Goal: Find specific page/section: Find specific page/section

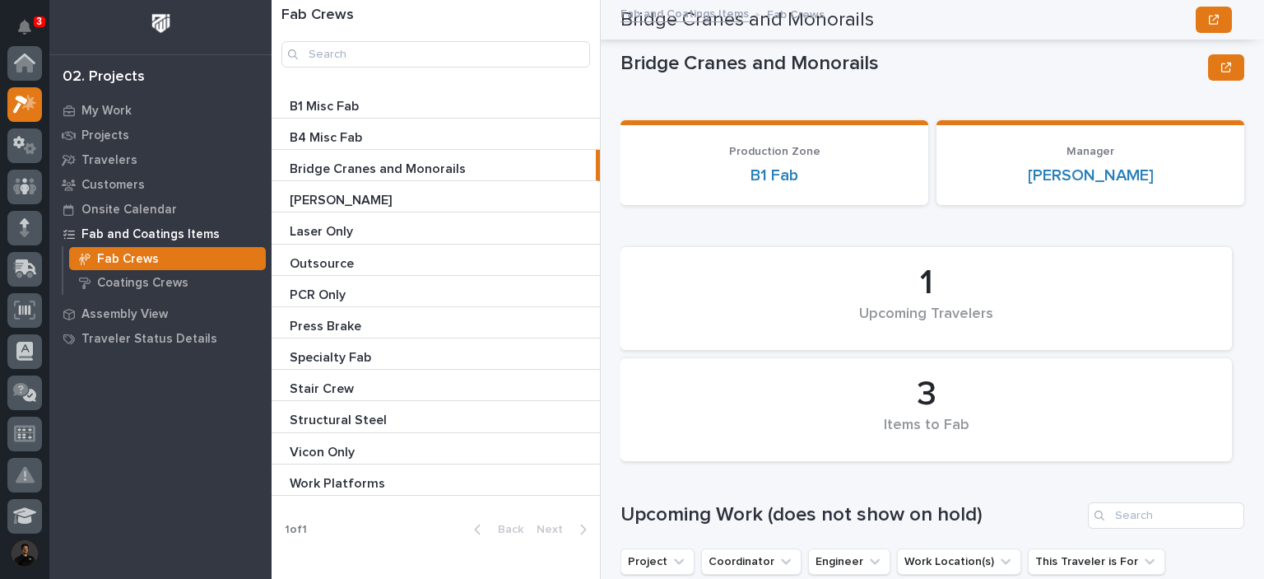
scroll to position [0, 1]
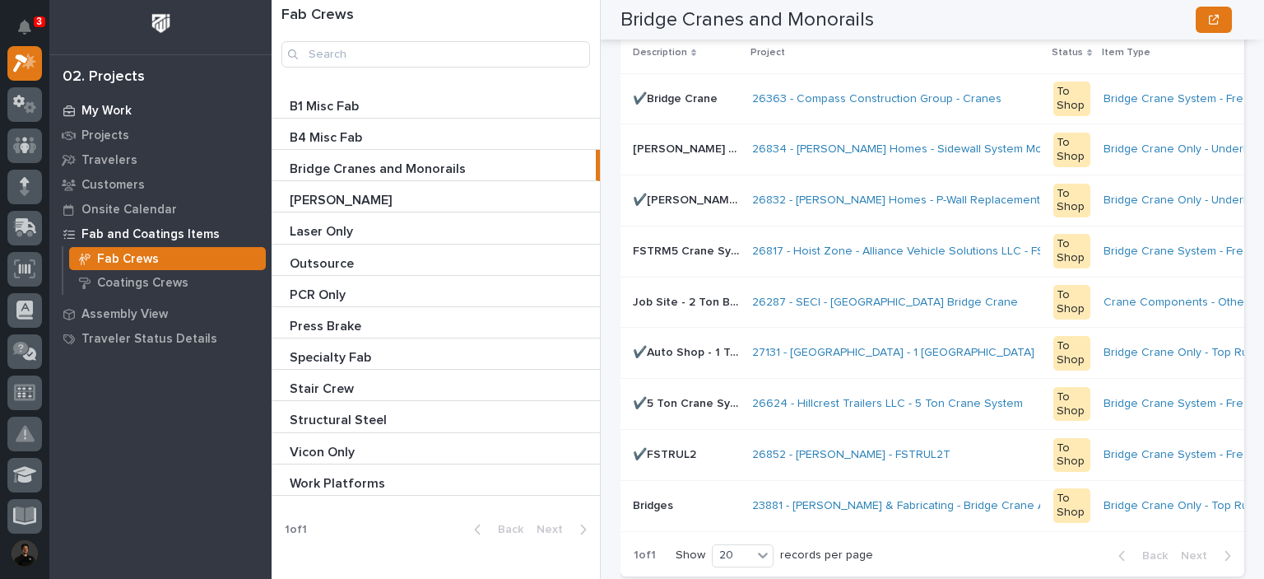
click at [100, 114] on p "My Work" at bounding box center [106, 111] width 50 height 15
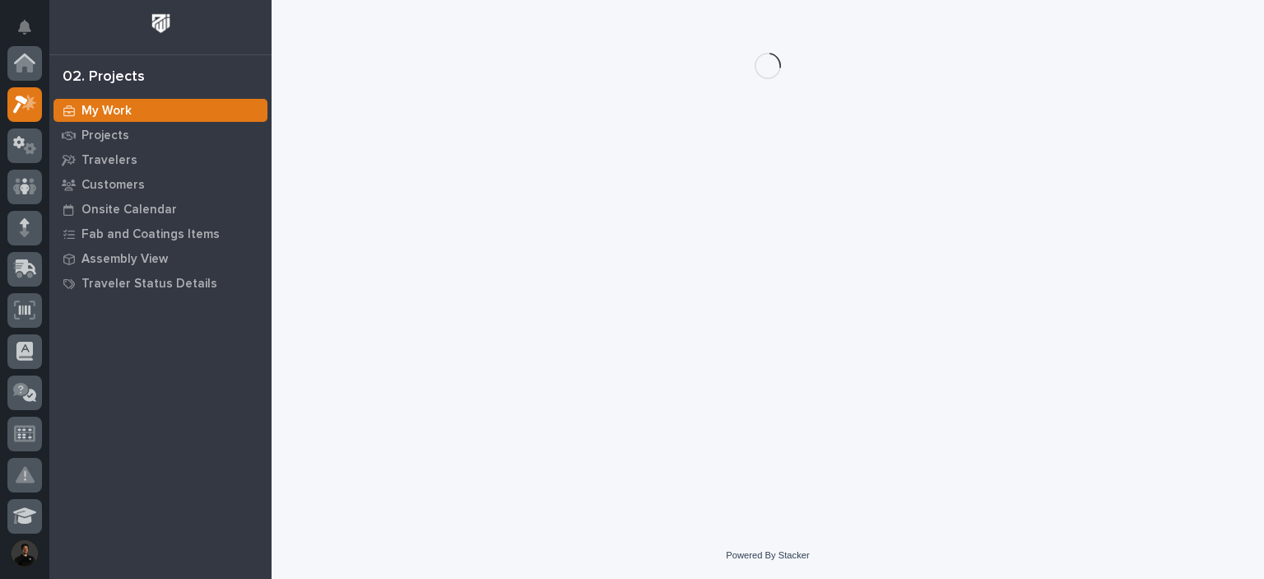
scroll to position [41, 0]
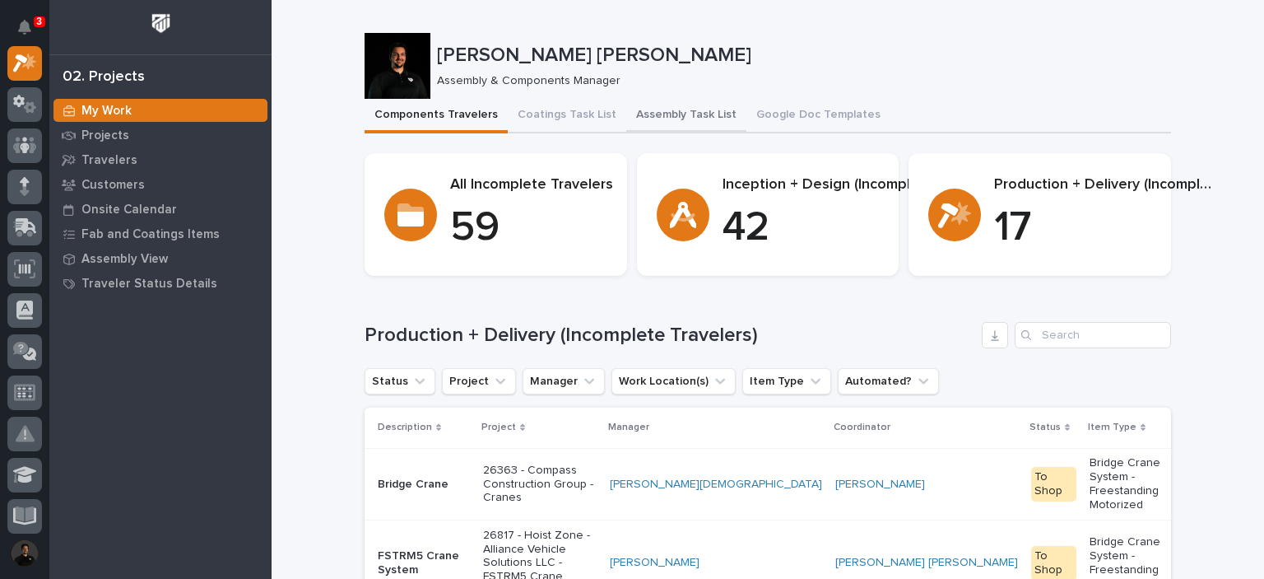
click at [682, 111] on button "Assembly Task List" at bounding box center [686, 116] width 120 height 35
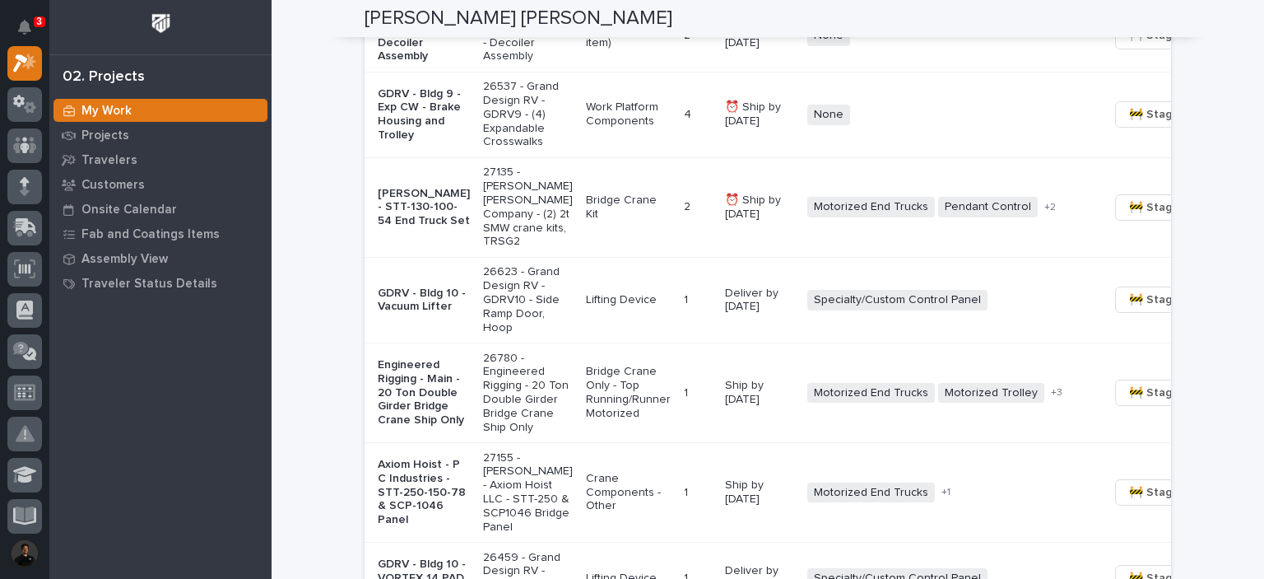
scroll to position [1317, 0]
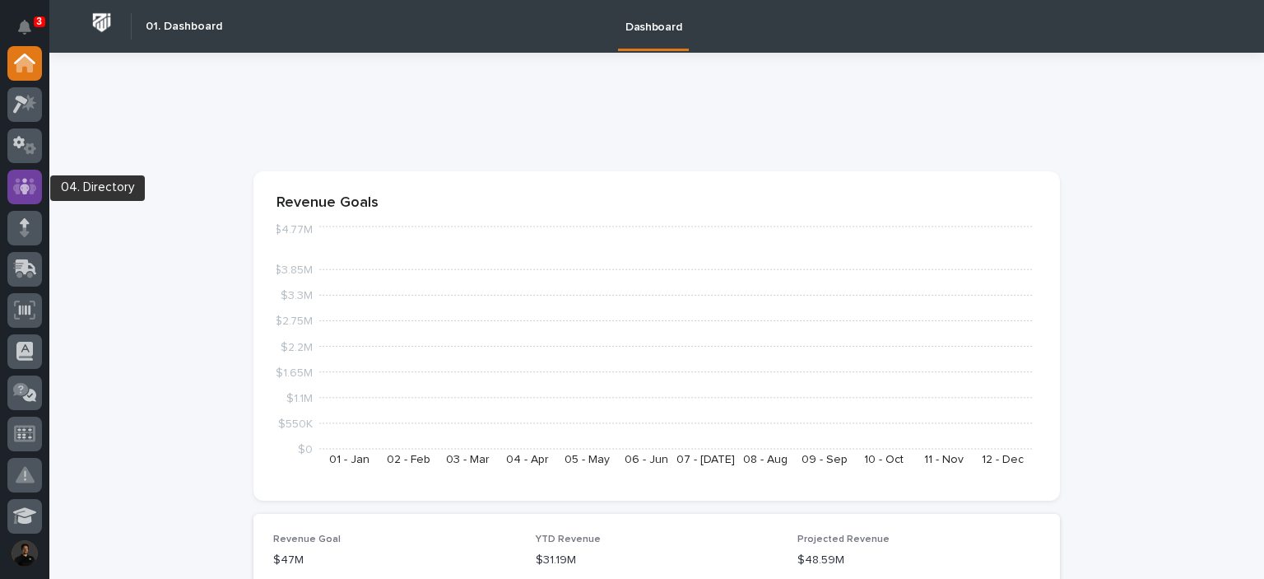
click at [25, 192] on icon at bounding box center [25, 186] width 10 height 16
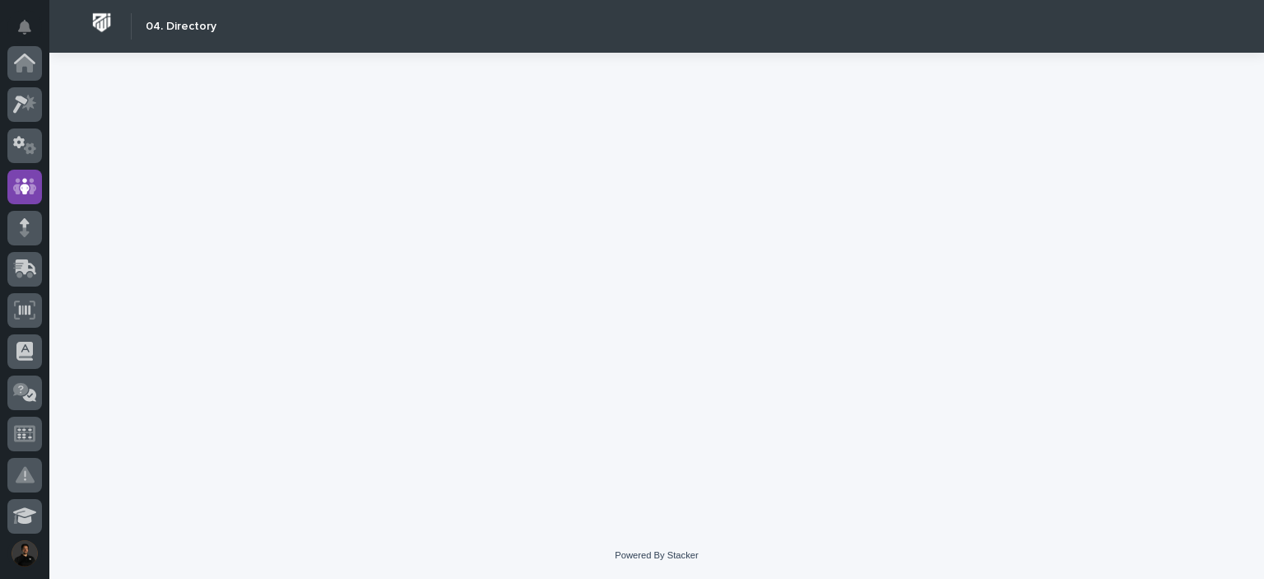
scroll to position [123, 0]
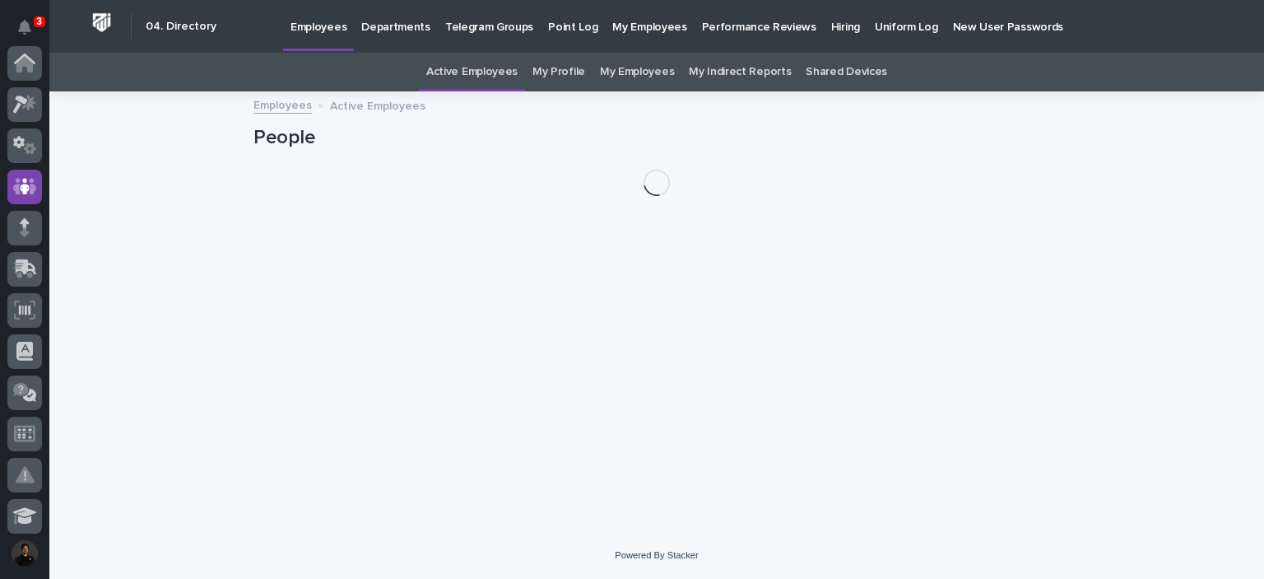
scroll to position [123, 0]
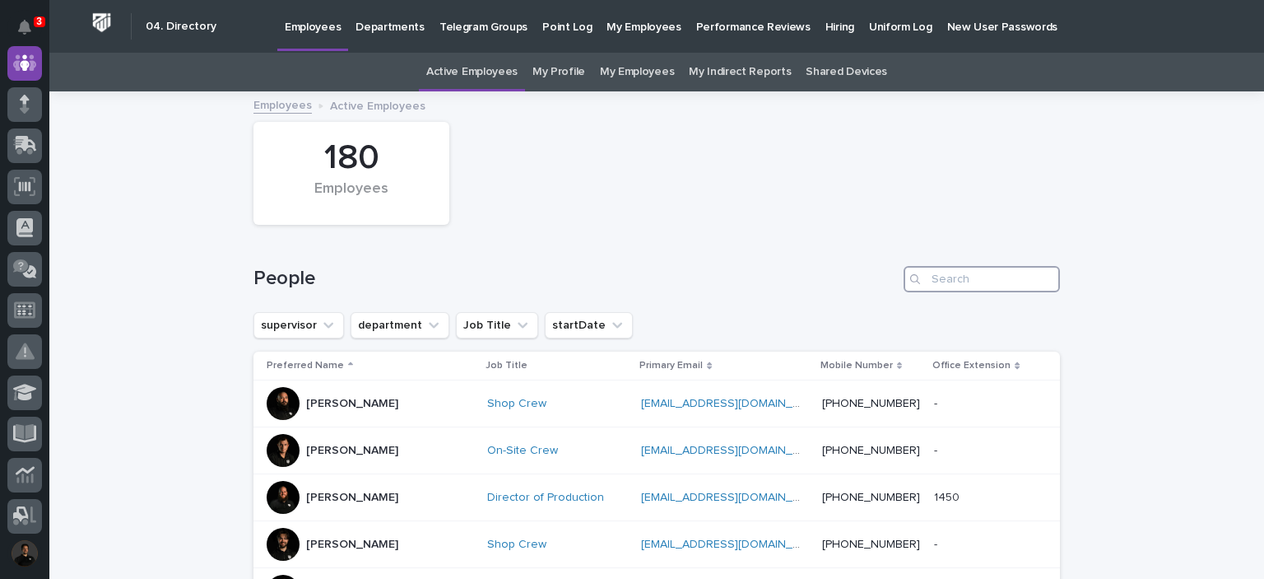
click at [969, 277] on input "Search" at bounding box center [982, 279] width 156 height 26
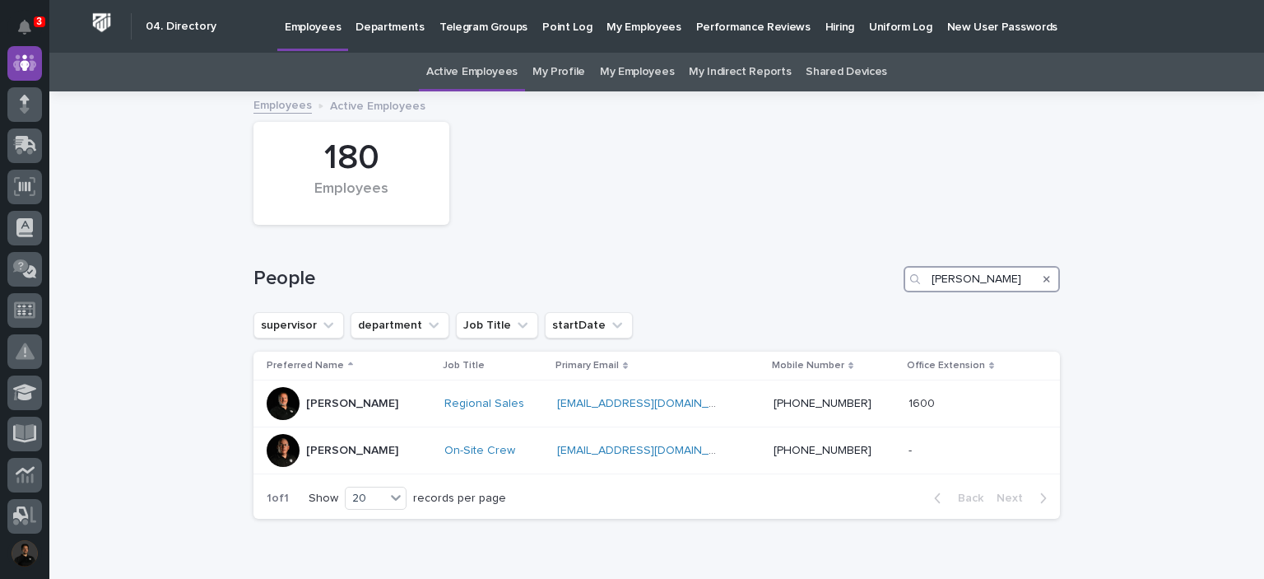
type input "jim"
